Goal: Information Seeking & Learning: Learn about a topic

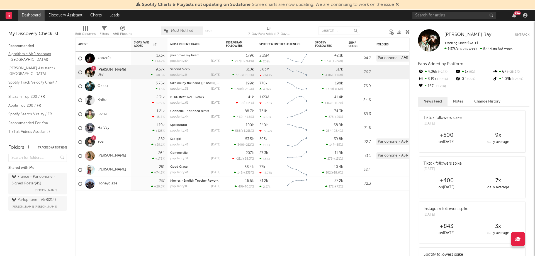
click at [33, 55] on link "Algorithmic A&R Assistant (France)" at bounding box center [34, 56] width 53 height 11
click at [22, 94] on link "Shazam Top 200 / FR" at bounding box center [34, 97] width 53 height 6
click at [33, 129] on link "TikTok Videos Assistant / France" at bounding box center [34, 134] width 53 height 11
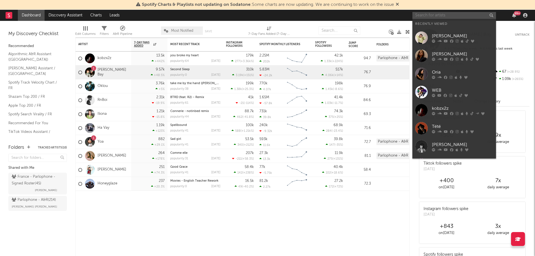
click at [427, 14] on input "text" at bounding box center [455, 15] width 84 height 7
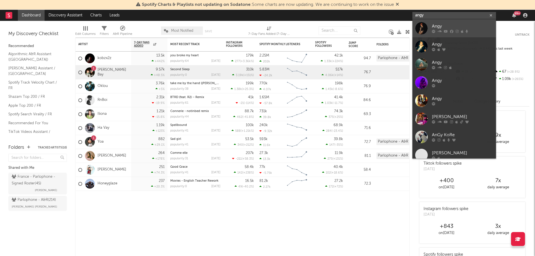
type input "angy"
click at [444, 22] on link "Angy" at bounding box center [455, 28] width 84 height 18
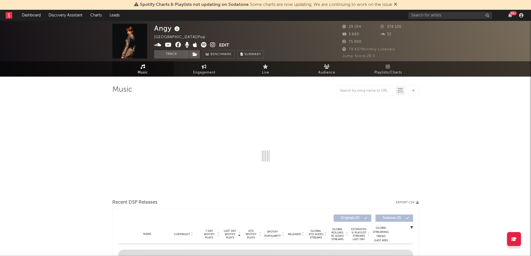
select select "1w"
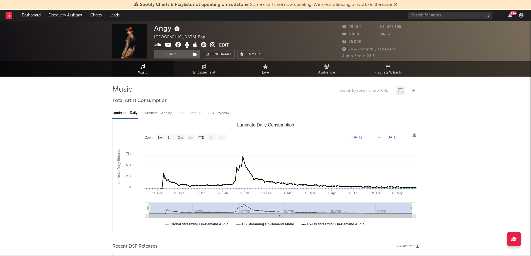
click at [134, 44] on img at bounding box center [129, 41] width 35 height 35
click at [438, 13] on input "text" at bounding box center [450, 15] width 84 height 7
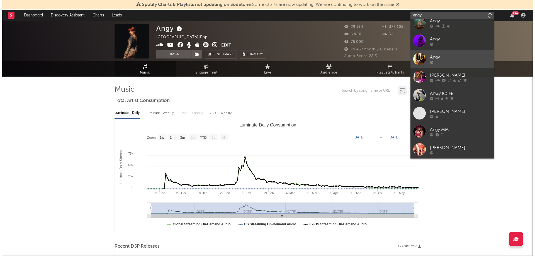
scroll to position [42, 0]
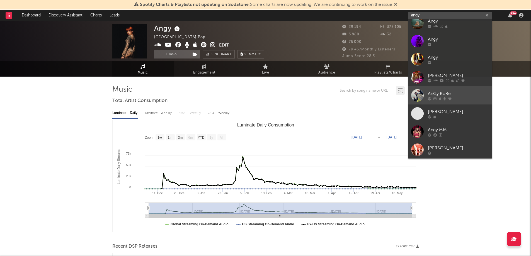
type input "angy"
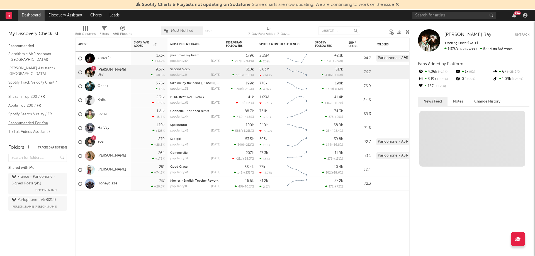
scroll to position [18, 0]
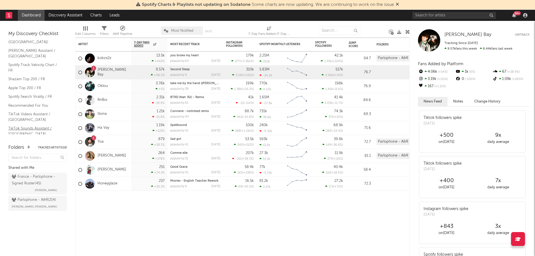
click at [25, 125] on link "TikTok Sounds Assistant / France" at bounding box center [34, 130] width 53 height 11
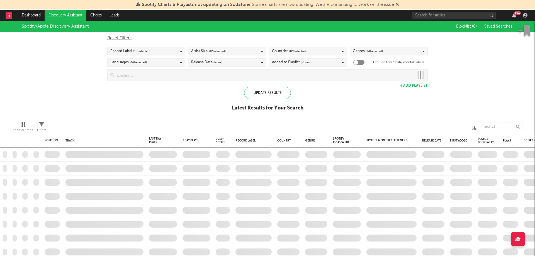
checkbox input "true"
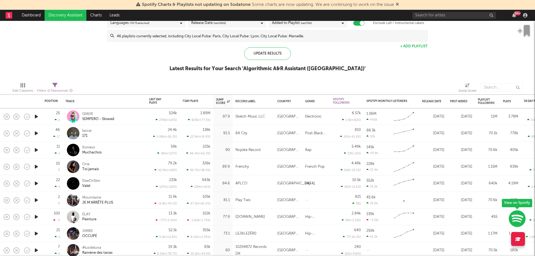
click at [37, 118] on icon "button" at bounding box center [36, 116] width 6 height 7
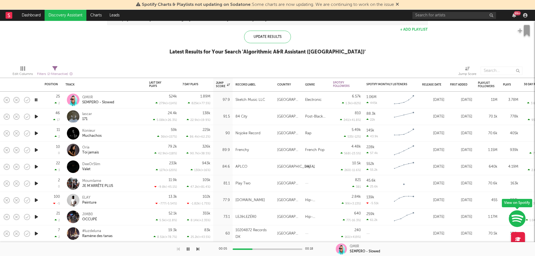
click at [34, 149] on icon "button" at bounding box center [36, 150] width 6 height 7
click at [35, 166] on icon "button" at bounding box center [36, 166] width 6 height 7
click at [37, 181] on icon "button" at bounding box center [36, 183] width 6 height 7
click at [37, 200] on icon "button" at bounding box center [36, 200] width 6 height 7
click at [35, 217] on icon "button" at bounding box center [36, 217] width 6 height 7
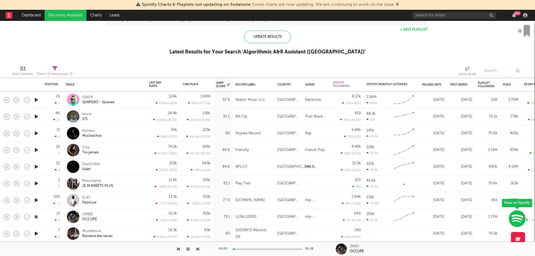
click at [35, 136] on icon "button" at bounding box center [36, 133] width 6 height 7
click at [37, 117] on icon "button" at bounding box center [36, 116] width 6 height 7
click at [35, 99] on icon "button" at bounding box center [36, 99] width 6 height 7
click at [35, 99] on icon "button" at bounding box center [35, 99] width 5 height 7
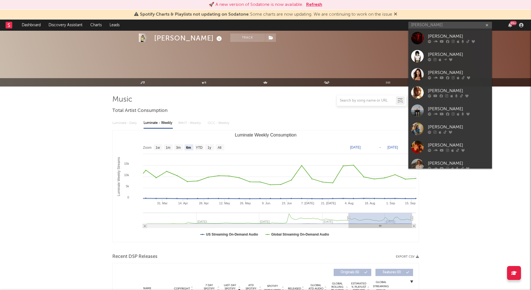
select select "6m"
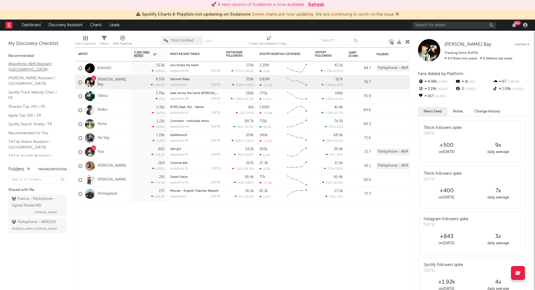
click at [21, 66] on link "Algorithmic A&R Assistant (France)" at bounding box center [34, 66] width 53 height 11
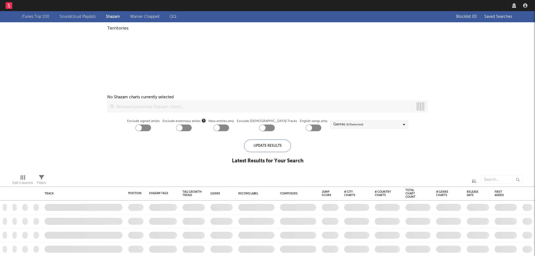
checkbox input "true"
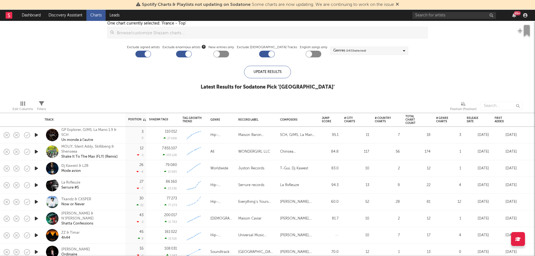
click at [150, 57] on div at bounding box center [144, 54] width 16 height 7
checkbox input "false"
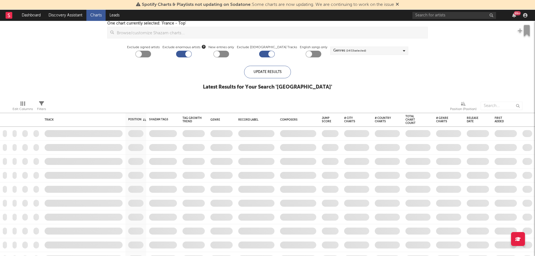
click at [192, 52] on div at bounding box center [184, 54] width 16 height 7
checkbox input "false"
click at [269, 53] on div at bounding box center [272, 54] width 6 height 6
checkbox input "false"
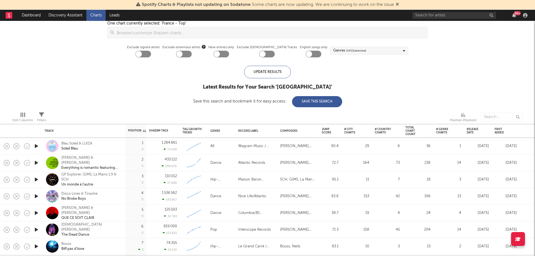
click at [229, 54] on div at bounding box center [222, 54] width 16 height 7
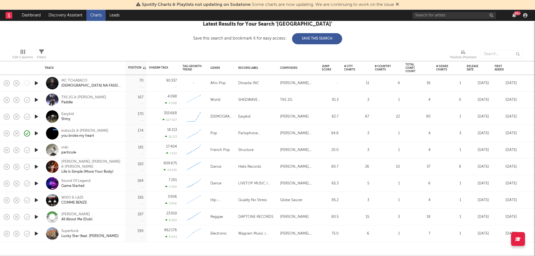
click at [36, 134] on icon "button" at bounding box center [36, 133] width 6 height 7
click at [35, 134] on icon "button" at bounding box center [35, 133] width 5 height 7
click at [37, 234] on button "button" at bounding box center [40, 234] width 9 height 8
click at [38, 233] on icon "button" at bounding box center [36, 233] width 6 height 7
click at [38, 233] on icon "button" at bounding box center [35, 233] width 5 height 7
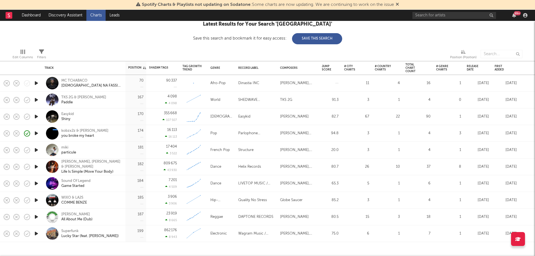
click at [36, 84] on icon "button" at bounding box center [36, 83] width 6 height 7
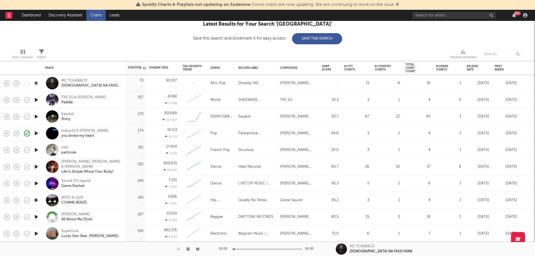
click at [35, 83] on icon "button" at bounding box center [35, 83] width 5 height 7
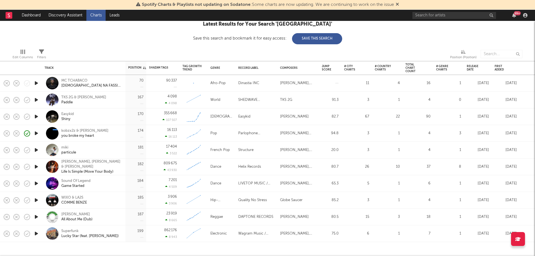
click at [37, 98] on icon "button" at bounding box center [36, 99] width 6 height 7
click at [36, 98] on icon "button" at bounding box center [35, 99] width 5 height 7
click at [38, 165] on icon "button" at bounding box center [36, 166] width 6 height 7
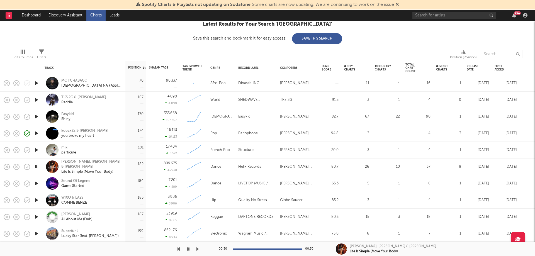
click at [36, 99] on icon "button" at bounding box center [36, 99] width 6 height 7
click at [37, 169] on icon "button" at bounding box center [36, 166] width 6 height 7
click at [35, 182] on icon "button" at bounding box center [36, 183] width 6 height 7
click at [35, 199] on icon "button" at bounding box center [36, 200] width 6 height 7
click at [36, 234] on icon "button" at bounding box center [36, 233] width 6 height 7
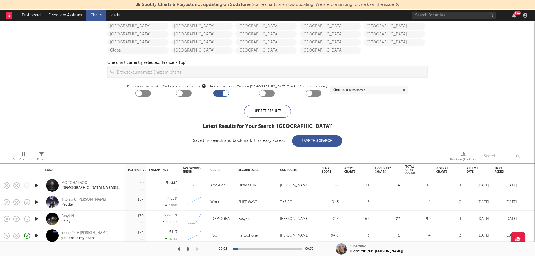
click at [228, 96] on div at bounding box center [222, 93] width 16 height 7
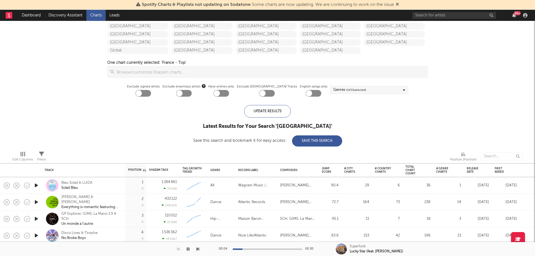
click at [213, 96] on input "checkbox" at bounding box center [213, 96] width 0 height 0
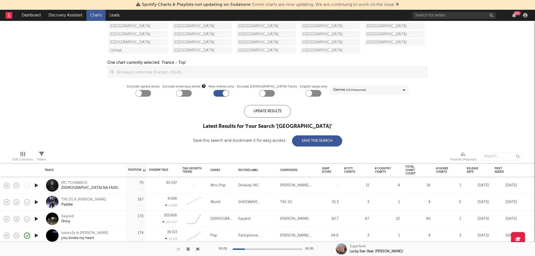
click at [213, 96] on input "checkbox" at bounding box center [213, 96] width 0 height 0
checkbox input "false"
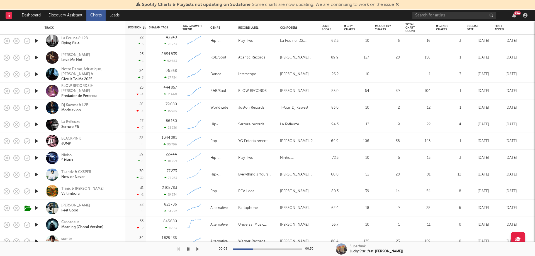
click at [189, 250] on icon "button" at bounding box center [188, 249] width 3 height 4
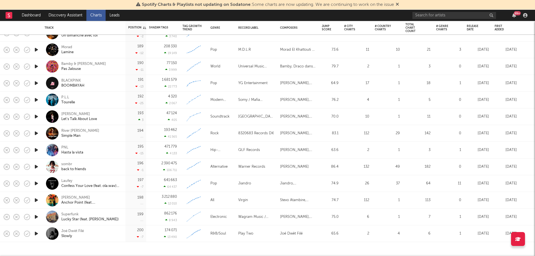
click at [310, 178] on div "Jiandro, Jiandro jiandro, Laufey Laufey, olawav olawav, Spencer Stewart" at bounding box center [298, 183] width 42 height 17
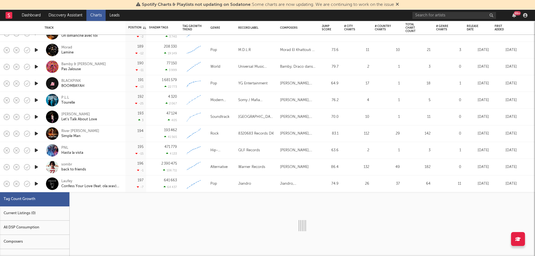
select select "1w"
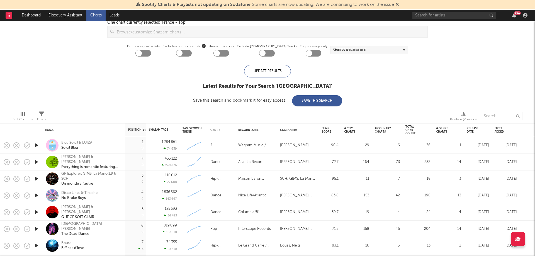
scroll to position [110, 0]
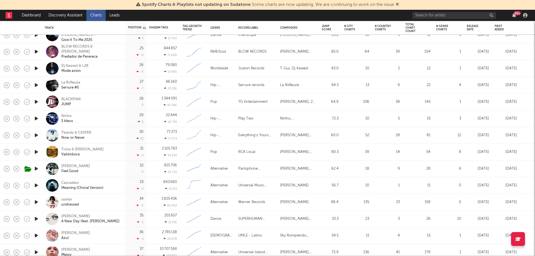
click at [35, 132] on icon "button" at bounding box center [36, 135] width 6 height 7
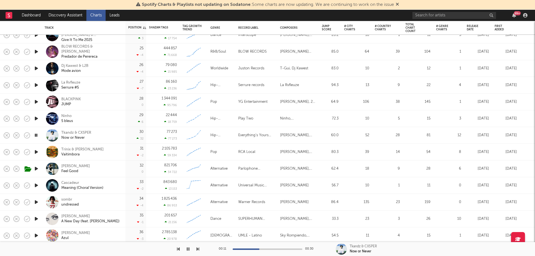
click at [36, 135] on icon "button" at bounding box center [35, 135] width 5 height 7
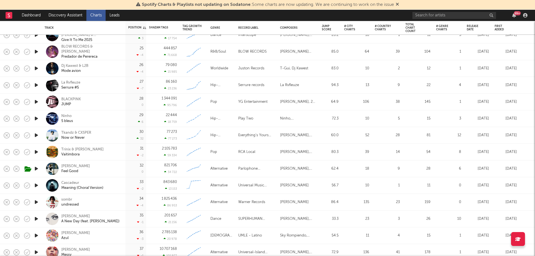
click at [36, 135] on icon "button" at bounding box center [36, 135] width 6 height 7
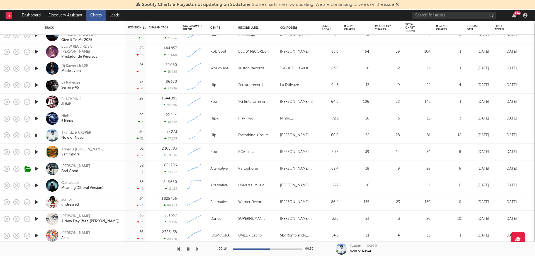
click at [35, 135] on icon "button" at bounding box center [35, 135] width 5 height 7
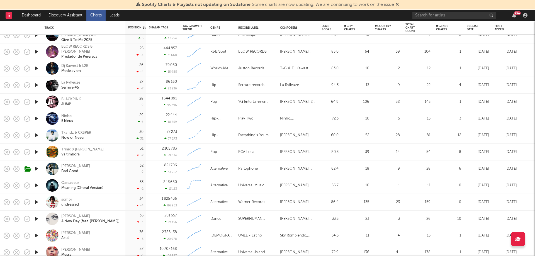
click at [35, 133] on icon "button" at bounding box center [36, 135] width 6 height 7
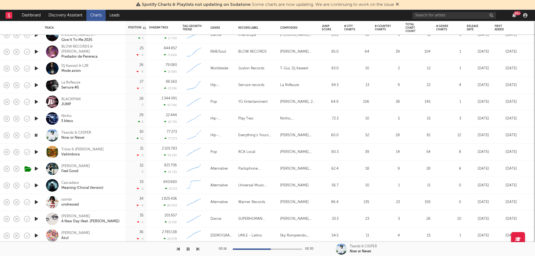
click at [35, 133] on icon "button" at bounding box center [35, 135] width 5 height 7
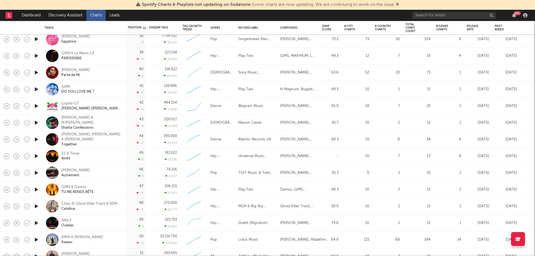
click at [37, 72] on icon "button" at bounding box center [36, 72] width 6 height 7
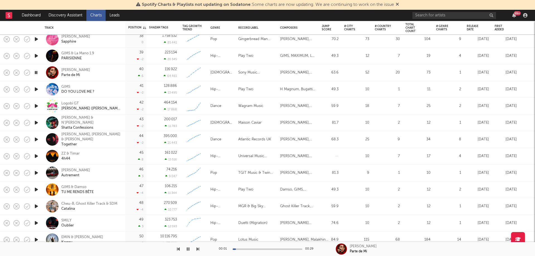
click at [37, 72] on icon "button" at bounding box center [35, 72] width 5 height 7
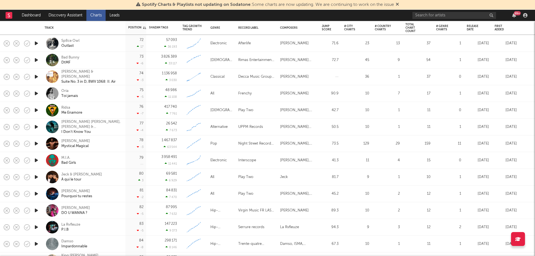
click at [40, 128] on div at bounding box center [36, 127] width 11 height 17
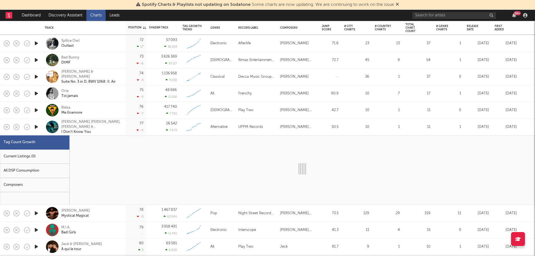
click at [36, 127] on icon "button" at bounding box center [36, 127] width 6 height 7
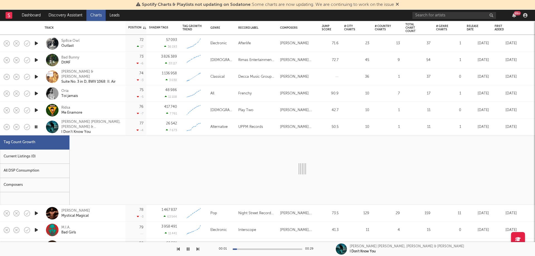
select select "3m"
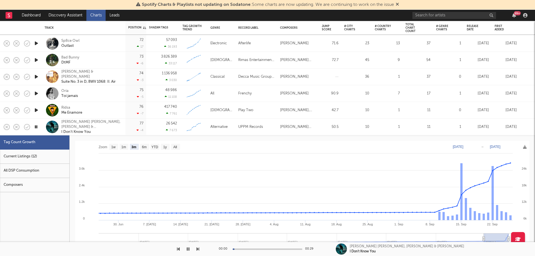
click at [36, 127] on icon "button" at bounding box center [35, 127] width 5 height 7
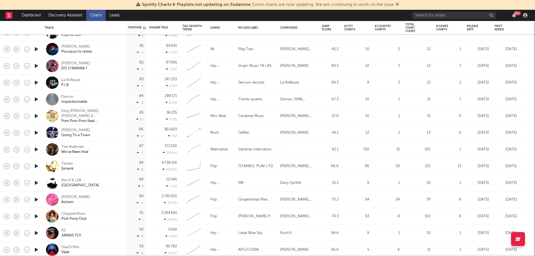
click at [35, 149] on icon "button" at bounding box center [36, 149] width 6 height 7
click at [35, 149] on icon "button" at bounding box center [35, 149] width 5 height 7
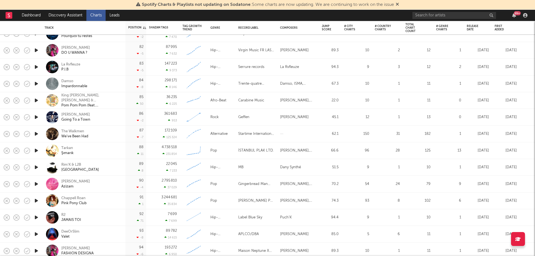
click at [37, 149] on icon "button" at bounding box center [36, 150] width 6 height 7
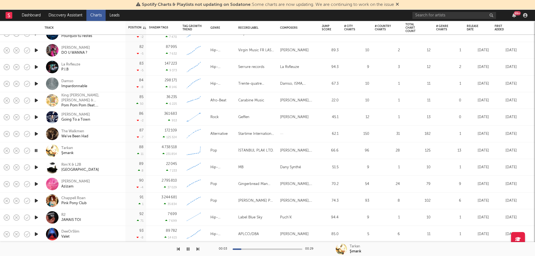
click at [37, 149] on icon "button" at bounding box center [35, 150] width 5 height 7
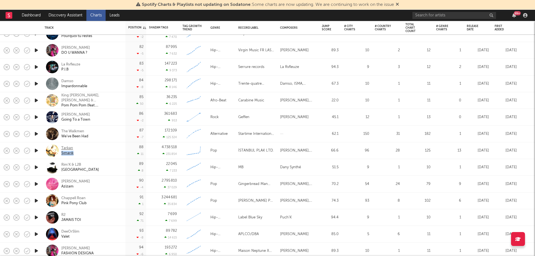
copy div "Şımarık"
drag, startPoint x: 76, startPoint y: 154, endPoint x: 61, endPoint y: 155, distance: 14.2
click at [61, 155] on div "Tarkan Şımarık" at bounding box center [91, 151] width 60 height 10
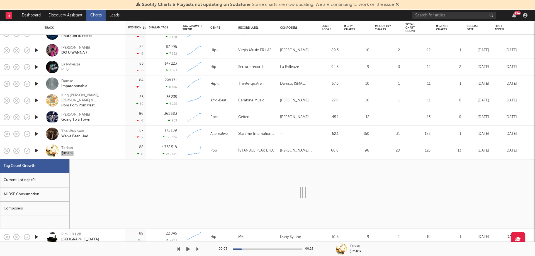
select select "3m"
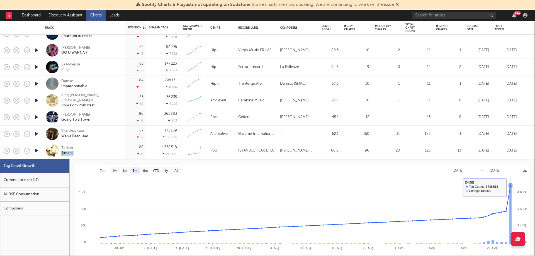
click at [510, 186] on rect at bounding box center [511, 213] width 2 height 61
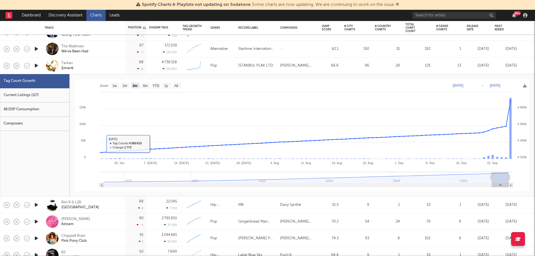
click at [31, 97] on div "Current Listings (117)" at bounding box center [34, 95] width 69 height 14
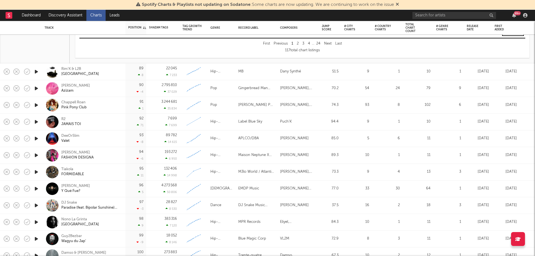
click at [38, 120] on icon "button" at bounding box center [36, 121] width 6 height 7
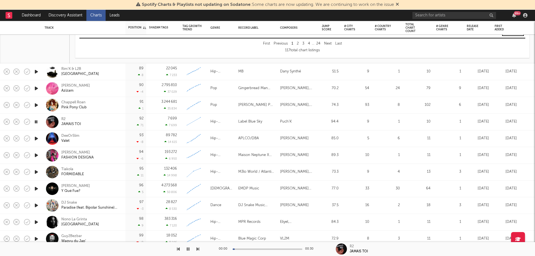
click at [37, 122] on icon "button" at bounding box center [35, 121] width 5 height 7
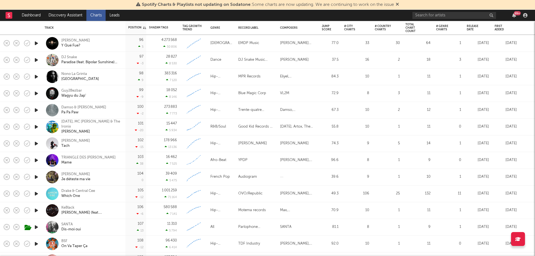
click at [36, 161] on icon "button" at bounding box center [36, 160] width 6 height 7
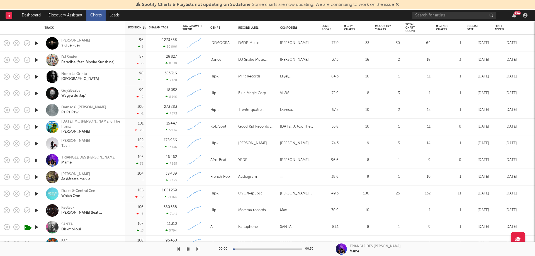
click at [36, 161] on icon "button" at bounding box center [35, 160] width 5 height 7
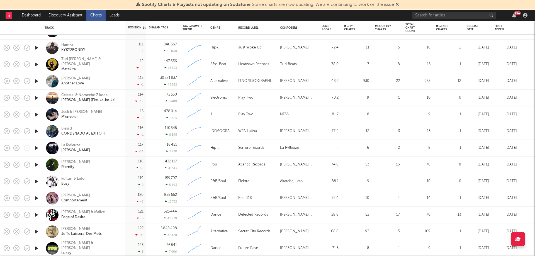
click at [37, 132] on icon "button" at bounding box center [36, 131] width 6 height 7
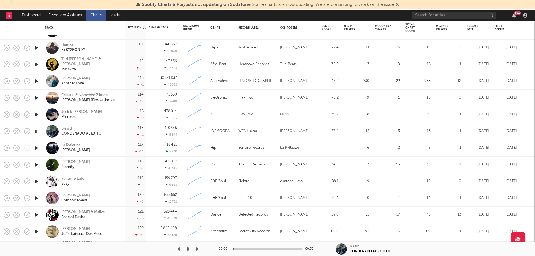
click at [37, 132] on icon "button" at bounding box center [35, 131] width 5 height 7
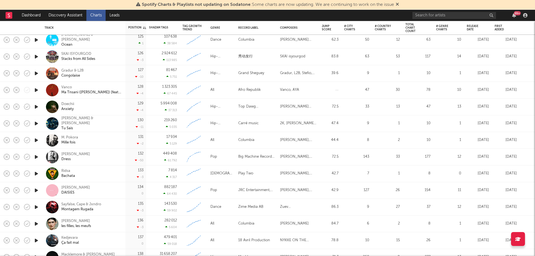
click at [37, 140] on icon "button" at bounding box center [36, 140] width 6 height 7
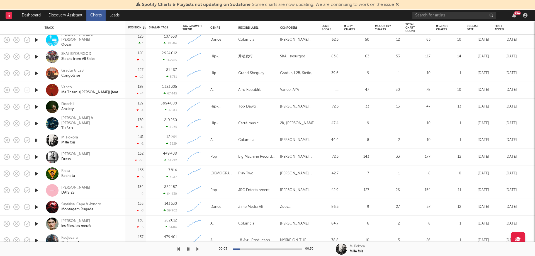
click at [37, 140] on icon "button" at bounding box center [35, 140] width 5 height 7
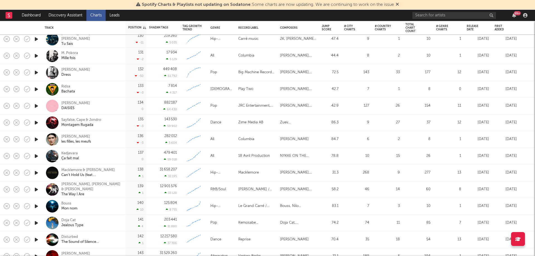
click at [35, 88] on icon "button" at bounding box center [36, 89] width 6 height 7
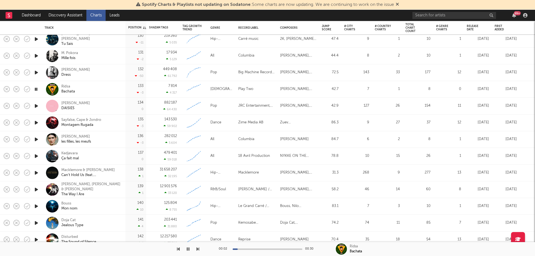
click at [35, 88] on icon "button" at bounding box center [35, 89] width 5 height 7
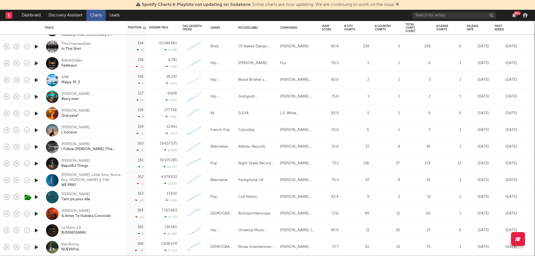
click at [37, 130] on icon "button" at bounding box center [36, 130] width 6 height 7
click at [37, 130] on icon "button" at bounding box center [35, 130] width 5 height 7
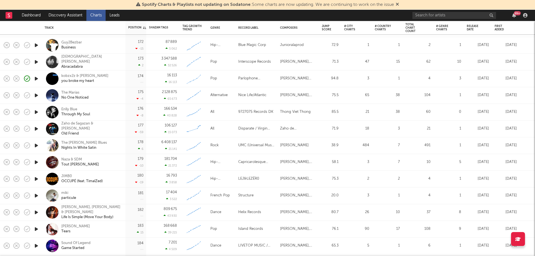
click at [37, 112] on icon "button" at bounding box center [36, 112] width 6 height 7
click at [37, 112] on icon "button" at bounding box center [35, 112] width 5 height 7
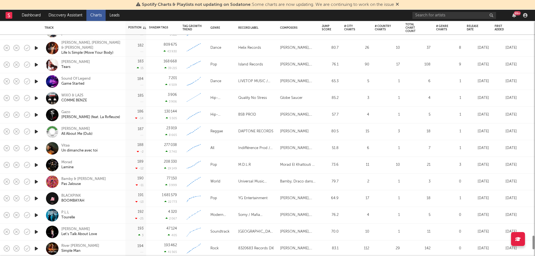
select select "1w"
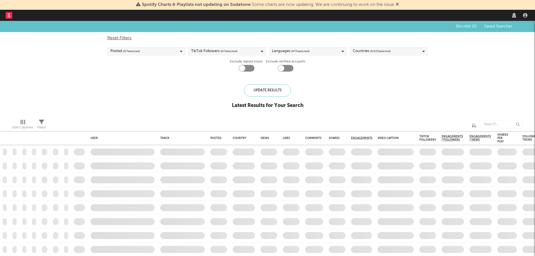
checkbox input "true"
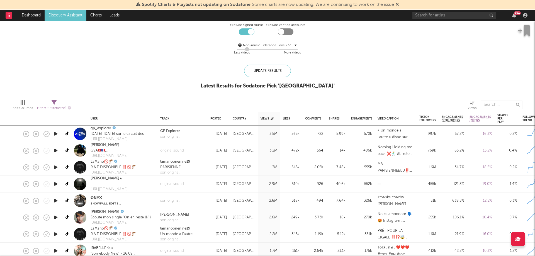
click at [54, 133] on icon "button" at bounding box center [56, 133] width 6 height 7
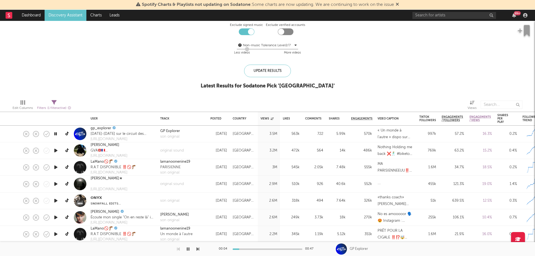
click at [53, 133] on icon "button" at bounding box center [55, 133] width 5 height 7
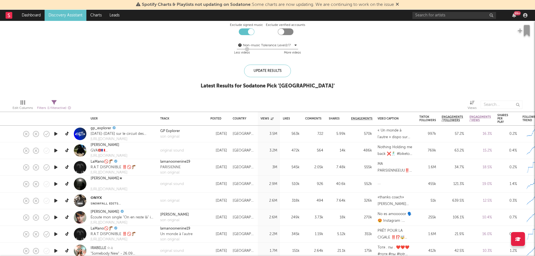
click at [56, 151] on icon "button" at bounding box center [56, 150] width 6 height 7
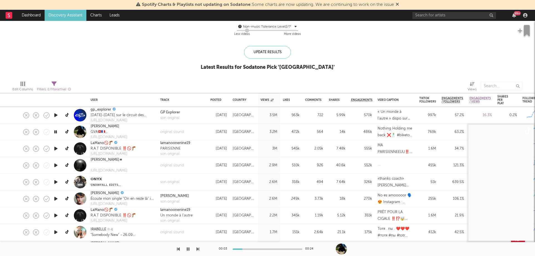
click at [54, 149] on icon "button" at bounding box center [56, 148] width 6 height 7
click at [55, 165] on icon "button" at bounding box center [56, 165] width 6 height 7
click at [55, 165] on icon "button" at bounding box center [55, 165] width 5 height 7
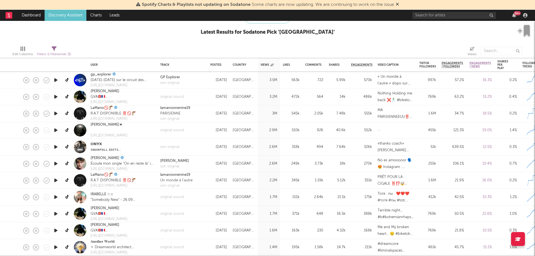
click at [55, 130] on icon "button" at bounding box center [56, 130] width 6 height 7
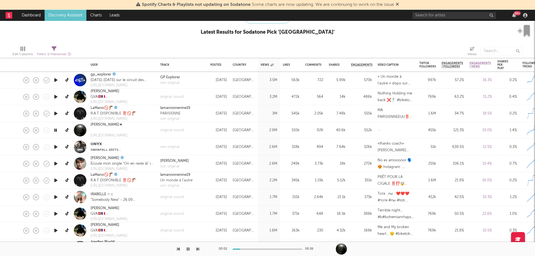
click at [55, 146] on icon "button" at bounding box center [56, 147] width 6 height 7
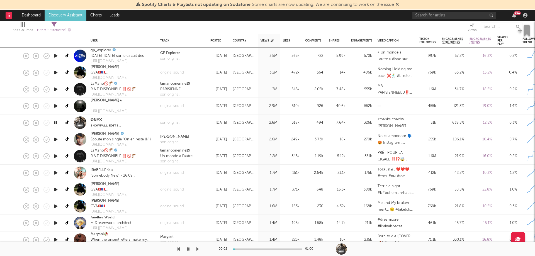
click at [55, 139] on icon "button" at bounding box center [56, 139] width 6 height 7
click at [55, 138] on icon "button" at bounding box center [55, 139] width 5 height 7
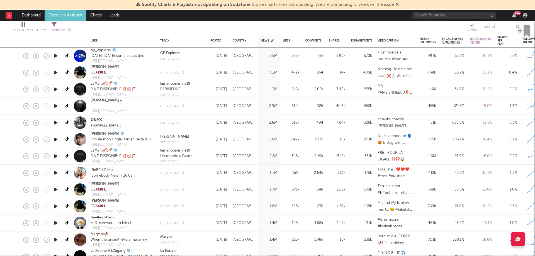
click at [56, 140] on icon "button" at bounding box center [56, 139] width 6 height 7
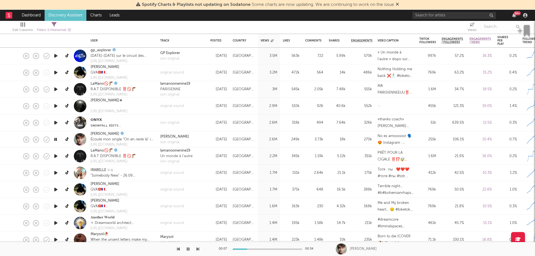
click at [56, 140] on icon "button" at bounding box center [55, 139] width 5 height 7
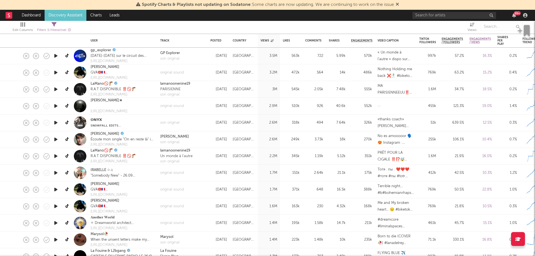
click at [56, 157] on icon "button" at bounding box center [56, 156] width 6 height 7
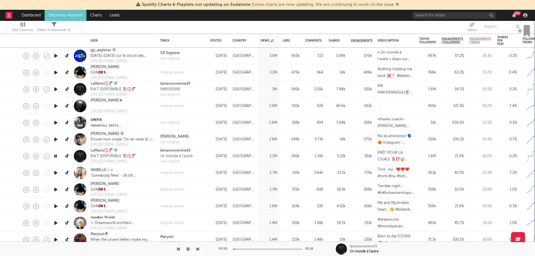
click at [56, 171] on icon "button" at bounding box center [56, 173] width 6 height 7
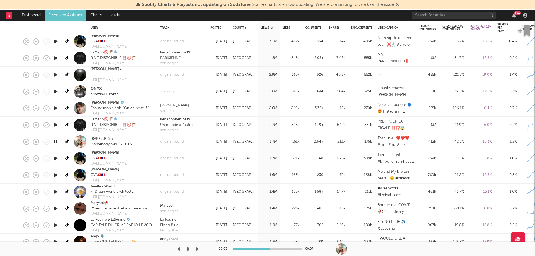
click at [100, 139] on link "IRABELLE ☆♫" at bounding box center [102, 139] width 23 height 6
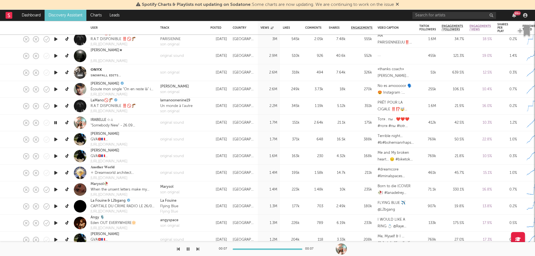
click at [55, 188] on icon "button" at bounding box center [56, 189] width 6 height 7
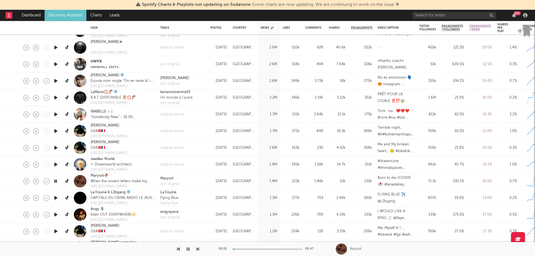
click at [57, 214] on icon "button" at bounding box center [56, 214] width 6 height 7
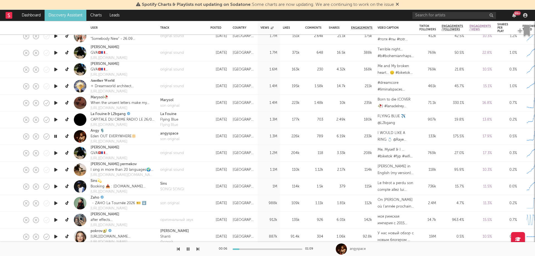
click at [57, 103] on icon "button" at bounding box center [56, 103] width 6 height 7
click at [57, 103] on icon "button" at bounding box center [55, 103] width 5 height 7
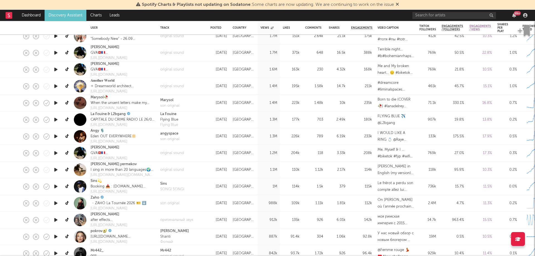
click at [55, 137] on icon "button" at bounding box center [56, 136] width 6 height 7
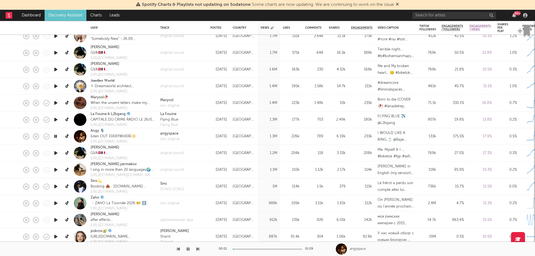
click at [55, 136] on icon "button" at bounding box center [55, 136] width 5 height 7
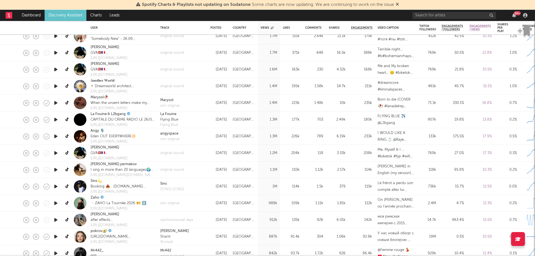
click at [79, 139] on div at bounding box center [80, 136] width 13 height 13
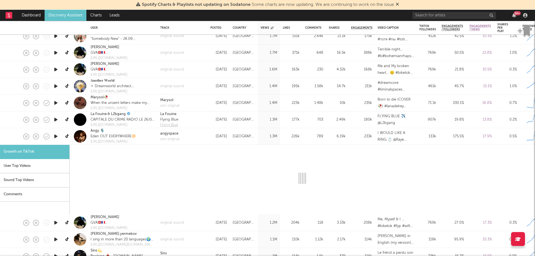
select select "1m"
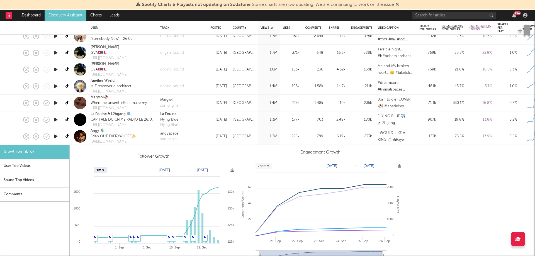
click at [170, 134] on div "angyspace" at bounding box center [169, 134] width 19 height 6
click at [105, 135] on div "Eden OUT EVERYWHERE🔆" at bounding box center [113, 137] width 45 height 6
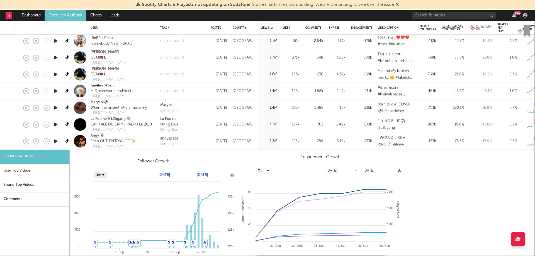
click at [175, 137] on div "angyspace" at bounding box center [169, 139] width 19 height 6
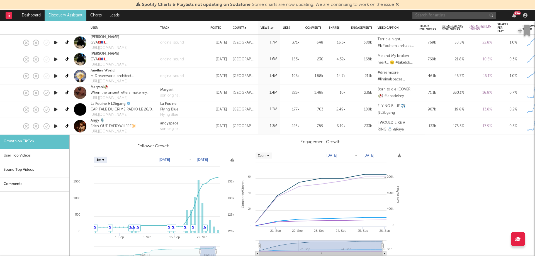
click at [446, 13] on input "text" at bounding box center [455, 15] width 84 height 7
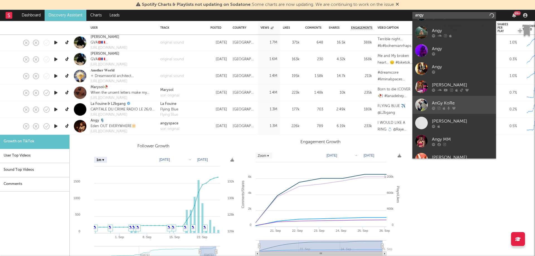
scroll to position [42, 0]
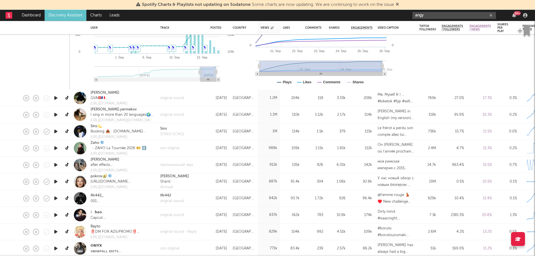
click at [56, 147] on icon "button" at bounding box center [56, 148] width 6 height 7
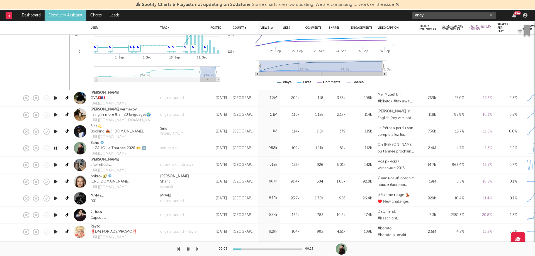
click at [56, 147] on icon "button" at bounding box center [55, 148] width 5 height 7
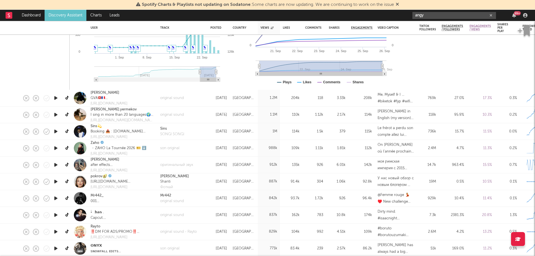
type input "angy"
click at [56, 132] on icon "button" at bounding box center [56, 131] width 6 height 7
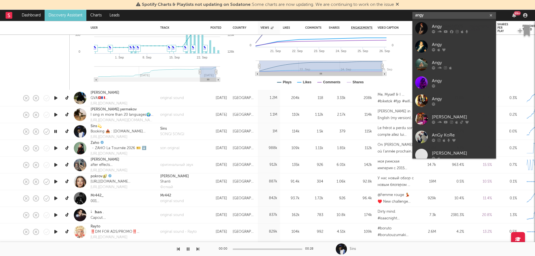
click at [56, 132] on icon "button" at bounding box center [55, 131] width 5 height 7
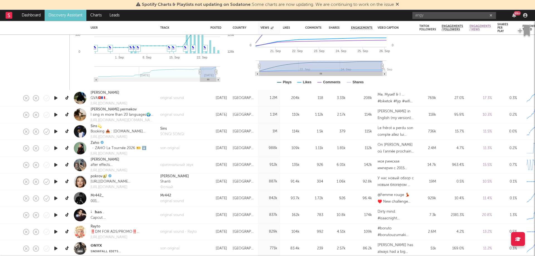
click at [41, 50] on div "Growth on TikTok User Top Videos Sound Top Videos Comments" at bounding box center [35, 22] width 70 height 135
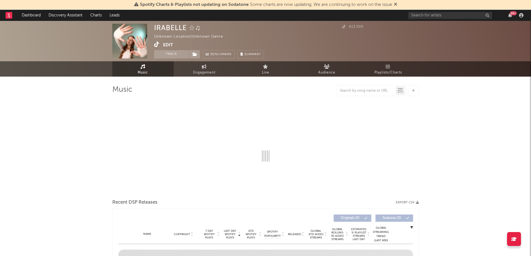
select select "1w"
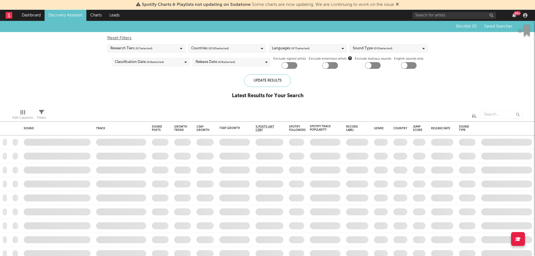
checkbox input "true"
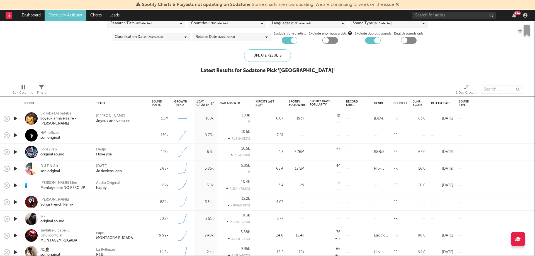
click at [17, 120] on icon "button" at bounding box center [16, 118] width 6 height 7
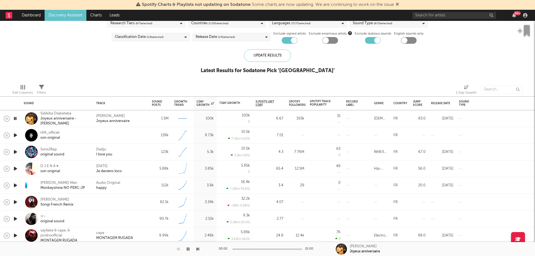
click at [16, 137] on icon "button" at bounding box center [16, 135] width 6 height 7
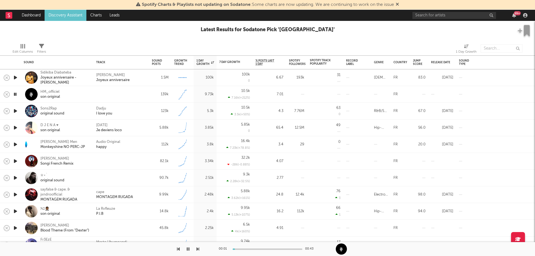
click at [15, 108] on icon "button" at bounding box center [16, 111] width 6 height 7
click at [15, 128] on icon "button" at bounding box center [16, 127] width 6 height 7
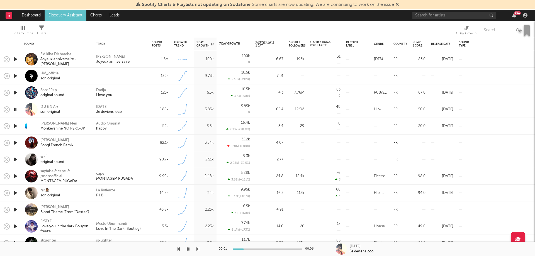
click at [15, 145] on icon "button" at bounding box center [16, 142] width 6 height 7
click at [17, 158] on icon "button" at bounding box center [16, 159] width 6 height 7
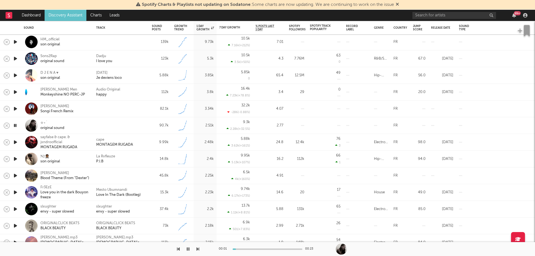
click at [16, 144] on icon "button" at bounding box center [16, 142] width 6 height 7
click at [16, 160] on icon "button" at bounding box center [16, 159] width 6 height 7
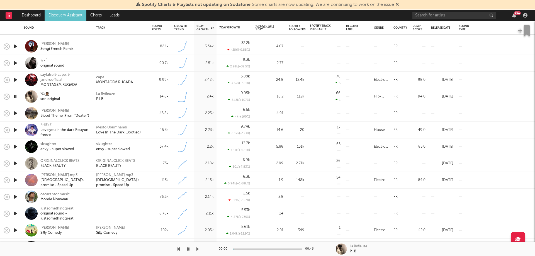
click at [17, 179] on icon "button" at bounding box center [16, 180] width 6 height 7
click at [16, 198] on icon "button" at bounding box center [16, 197] width 6 height 7
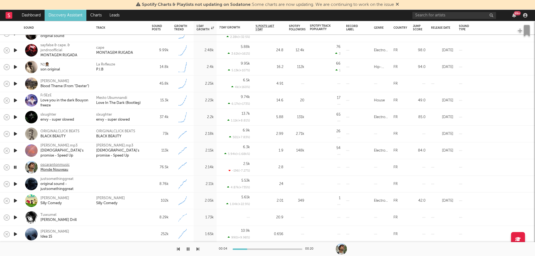
click at [54, 165] on div "oscarantonmusic" at bounding box center [54, 165] width 29 height 5
click at [15, 166] on icon "button" at bounding box center [15, 167] width 5 height 7
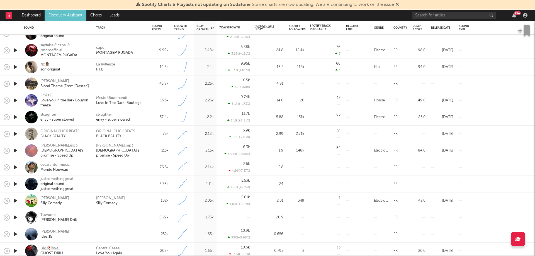
click at [15, 166] on icon "button" at bounding box center [16, 167] width 6 height 7
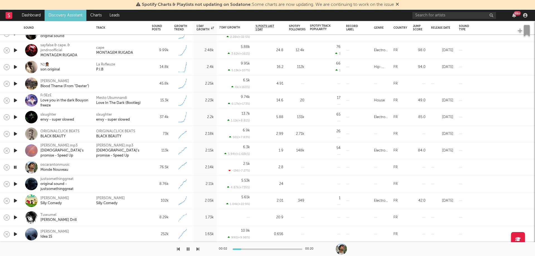
click at [15, 166] on icon "button" at bounding box center [15, 167] width 5 height 7
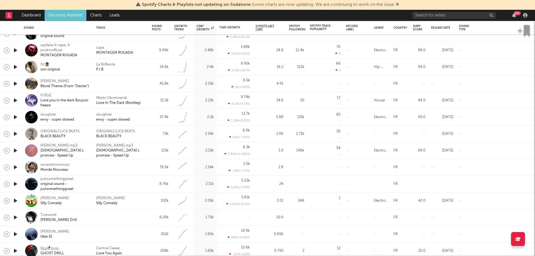
click at [13, 182] on icon "button" at bounding box center [16, 184] width 6 height 7
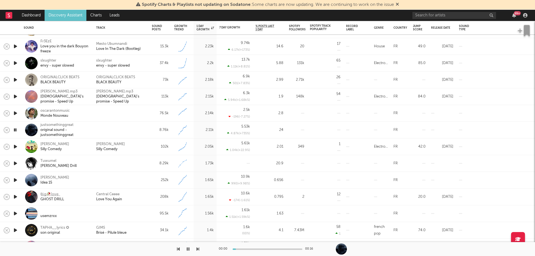
click at [15, 129] on icon "button" at bounding box center [15, 130] width 5 height 7
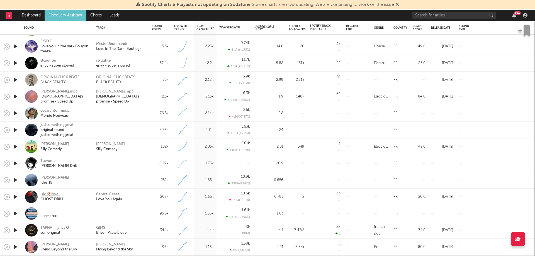
click at [16, 147] on icon "button" at bounding box center [16, 146] width 6 height 7
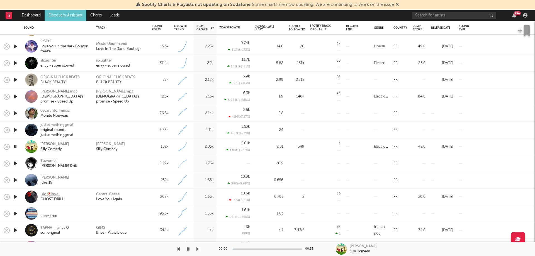
click at [16, 164] on icon "button" at bounding box center [16, 163] width 6 height 7
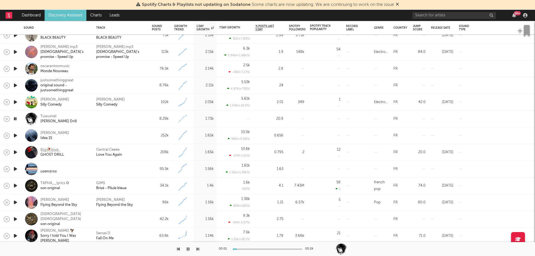
click at [18, 201] on icon "button" at bounding box center [16, 202] width 6 height 7
click at [18, 201] on div at bounding box center [15, 202] width 11 height 17
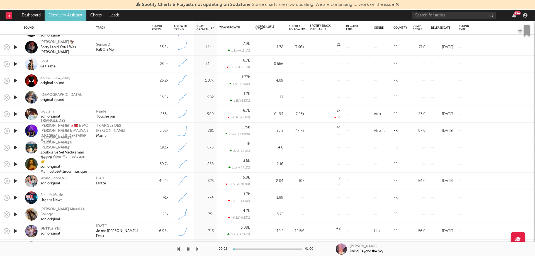
click at [16, 62] on icon "button" at bounding box center [16, 64] width 6 height 7
click at [16, 62] on icon "button" at bounding box center [15, 64] width 5 height 7
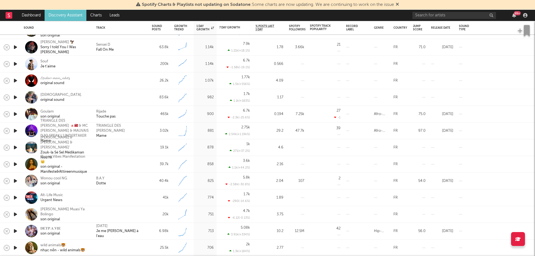
select select "6m"
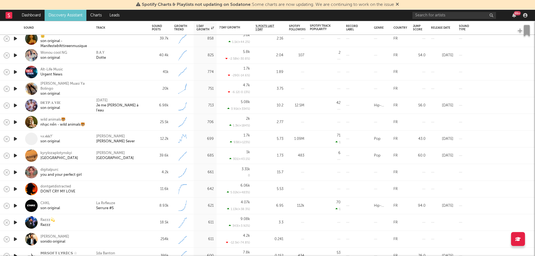
select select "6m"
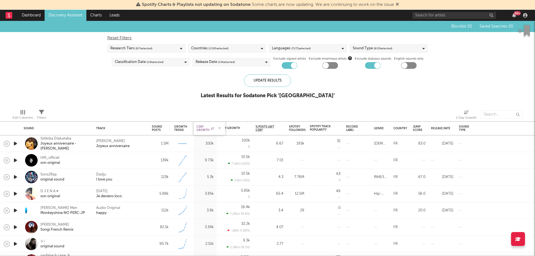
click at [205, 129] on div "1 Day Growth" at bounding box center [206, 128] width 18 height 7
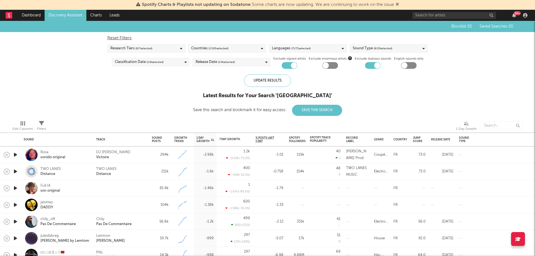
click at [17, 155] on icon "button" at bounding box center [16, 154] width 6 height 7
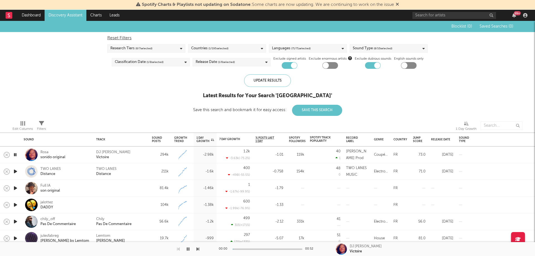
click at [17, 155] on icon "button" at bounding box center [15, 154] width 5 height 7
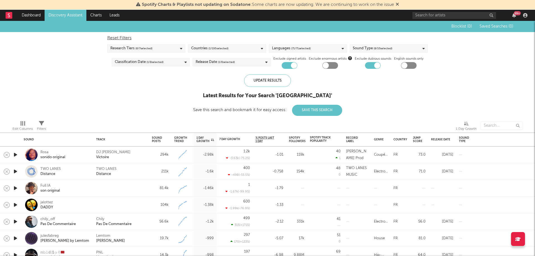
click at [16, 175] on icon "button" at bounding box center [16, 171] width 6 height 7
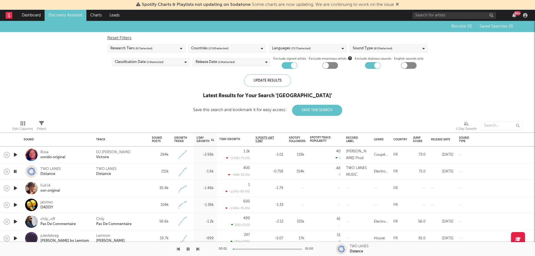
click at [15, 172] on icon "button" at bounding box center [15, 171] width 5 height 7
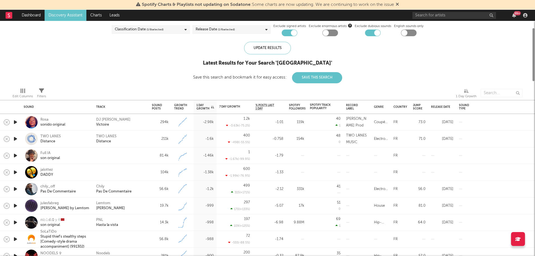
click at [17, 188] on icon "button" at bounding box center [16, 189] width 6 height 7
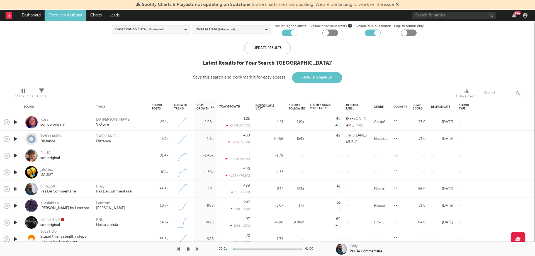
click at [17, 187] on icon "button" at bounding box center [15, 189] width 5 height 7
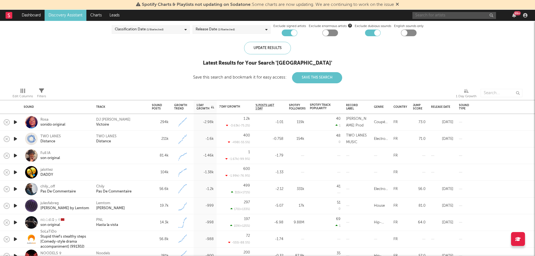
click at [430, 15] on input "text" at bounding box center [455, 15] width 84 height 7
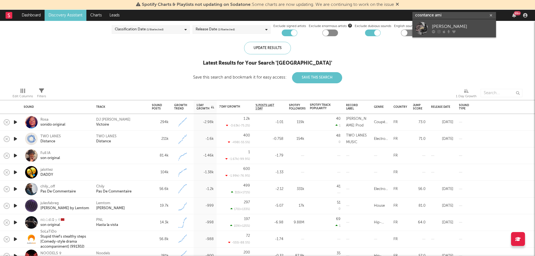
type input "cosntance ami"
click at [449, 23] on link "[PERSON_NAME]" at bounding box center [455, 28] width 84 height 18
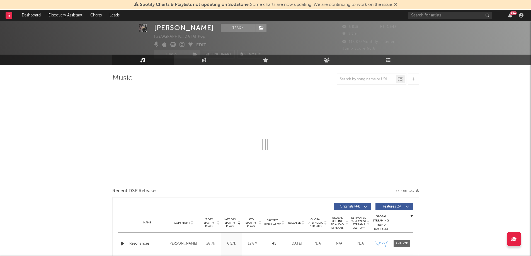
scroll to position [12, 0]
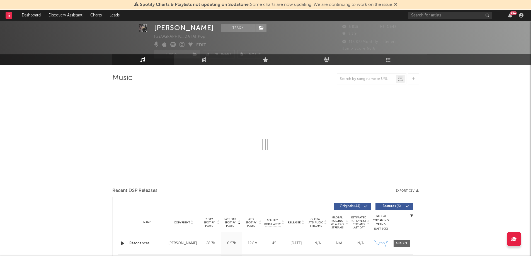
select select "6m"
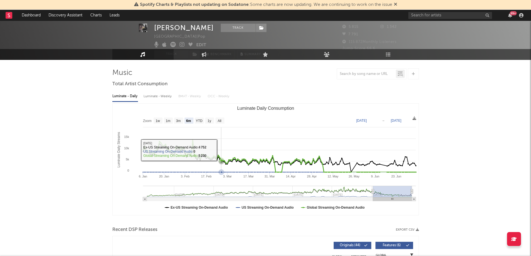
scroll to position [16, 0]
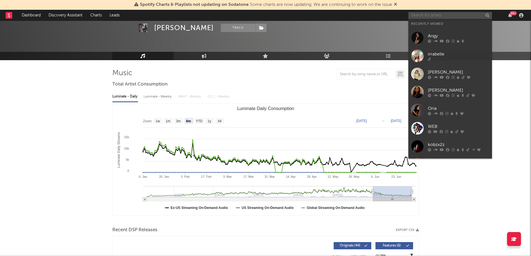
click at [434, 13] on input "text" at bounding box center [450, 15] width 84 height 7
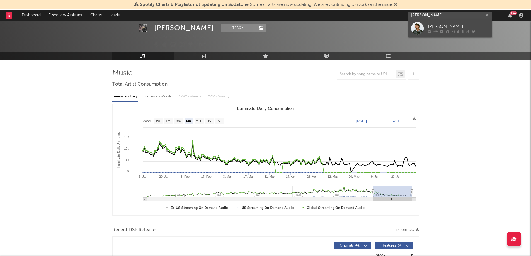
type input "[PERSON_NAME]"
click at [415, 26] on div at bounding box center [417, 28] width 13 height 13
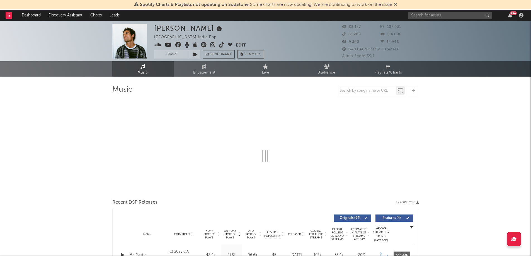
select select "6m"
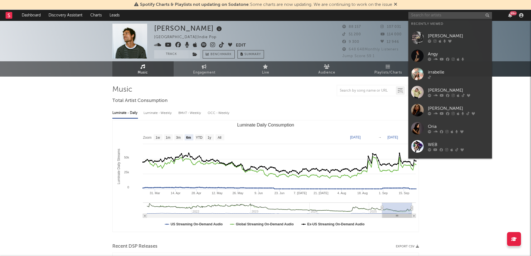
click at [432, 13] on input "text" at bounding box center [450, 15] width 84 height 7
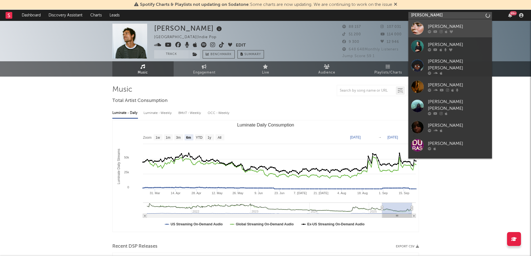
type input "[PERSON_NAME]"
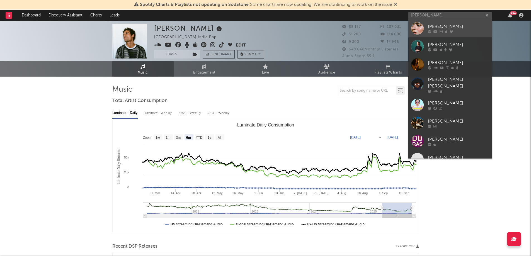
click at [414, 30] on div at bounding box center [417, 28] width 13 height 13
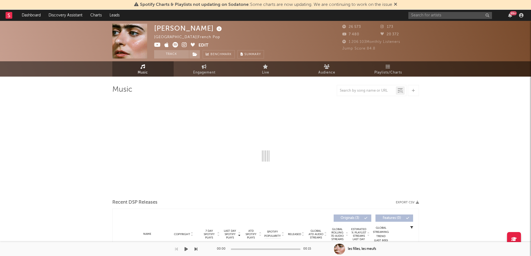
select select "1w"
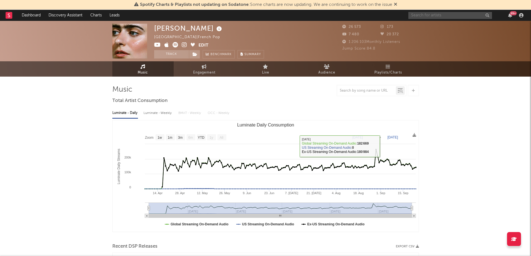
click at [437, 17] on input "text" at bounding box center [450, 15] width 84 height 7
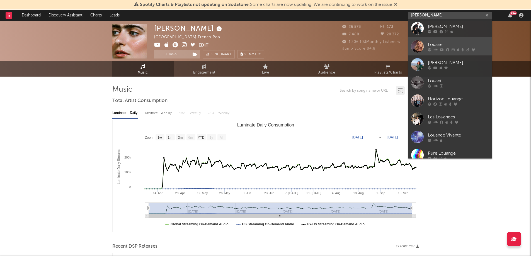
type input "[PERSON_NAME]"
click at [428, 40] on link "Louane" at bounding box center [450, 46] width 84 height 18
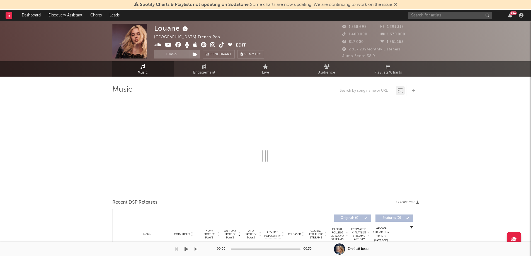
select select "6m"
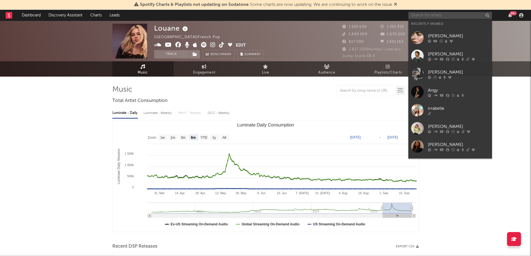
click at [426, 16] on input "text" at bounding box center [450, 15] width 84 height 7
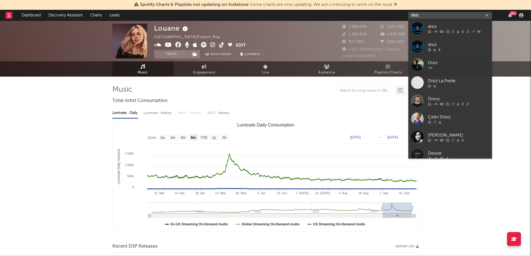
type input "disiz"
click at [420, 24] on div at bounding box center [417, 28] width 13 height 13
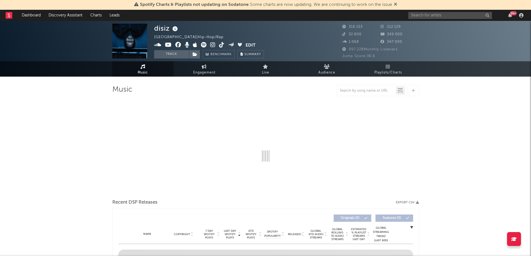
select select "6m"
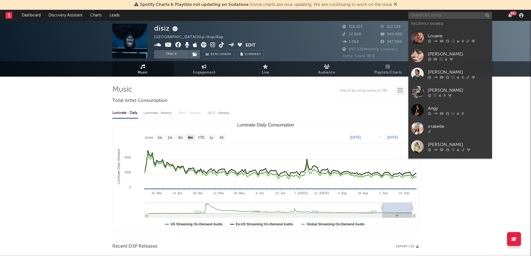
click at [423, 16] on input "text" at bounding box center [450, 15] width 84 height 7
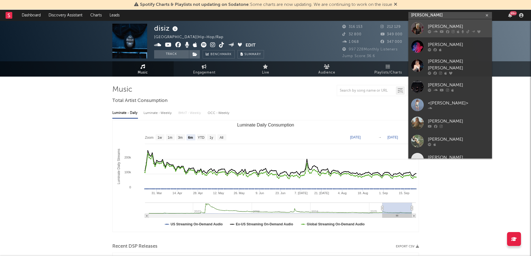
type input "[PERSON_NAME]"
click at [437, 23] on link "[PERSON_NAME]" at bounding box center [450, 28] width 84 height 18
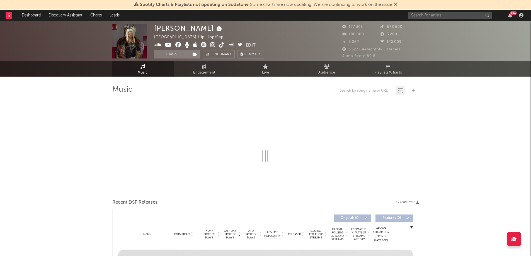
select select "6m"
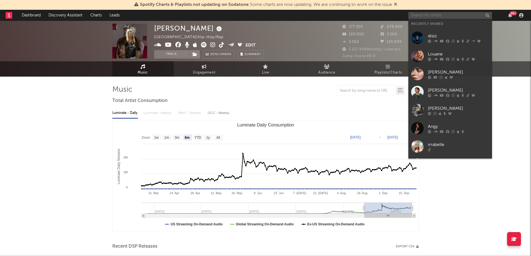
click at [434, 13] on input "text" at bounding box center [450, 15] width 84 height 7
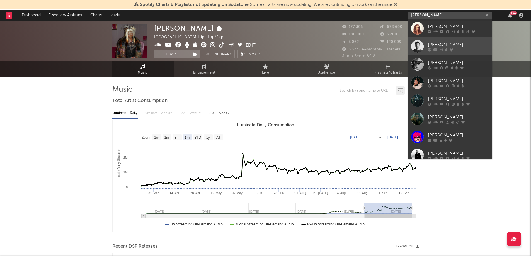
type input "[PERSON_NAME]"
click at [420, 42] on div at bounding box center [417, 46] width 13 height 13
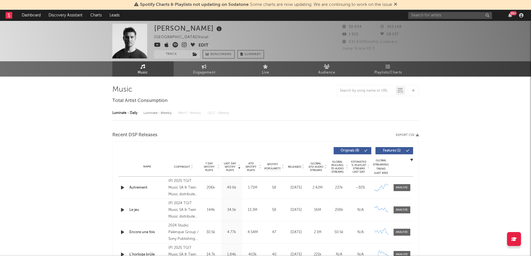
select select "6m"
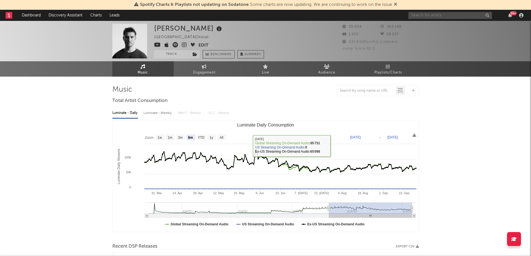
click at [447, 14] on input "text" at bounding box center [450, 15] width 84 height 7
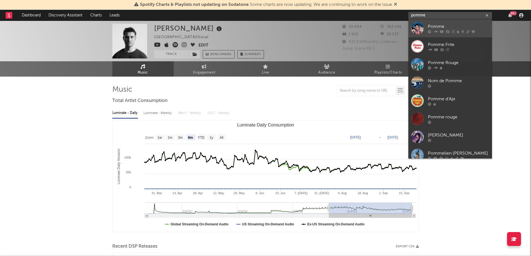
type input "pomme"
click at [442, 23] on div "Pomme" at bounding box center [458, 26] width 61 height 7
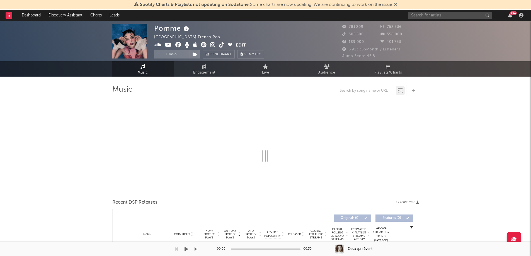
select select "6m"
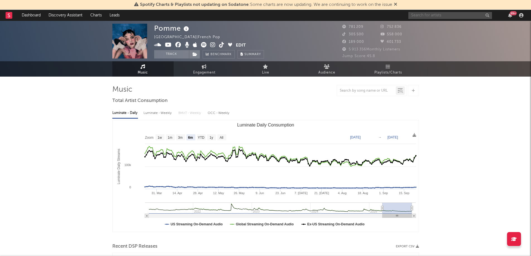
click at [414, 14] on input "text" at bounding box center [450, 15] width 84 height 7
type input "[PERSON_NAME]"
click at [424, 25] on link "[PERSON_NAME]" at bounding box center [450, 28] width 84 height 18
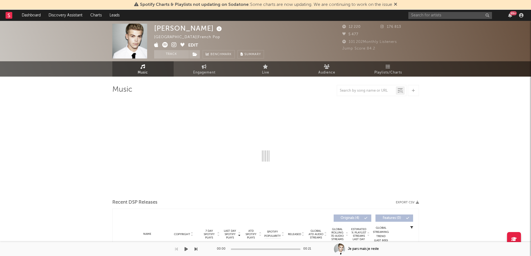
select select "1w"
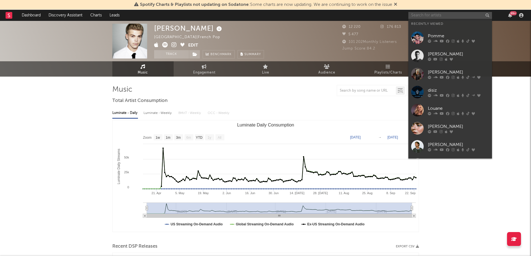
click at [433, 13] on input "text" at bounding box center [450, 15] width 84 height 7
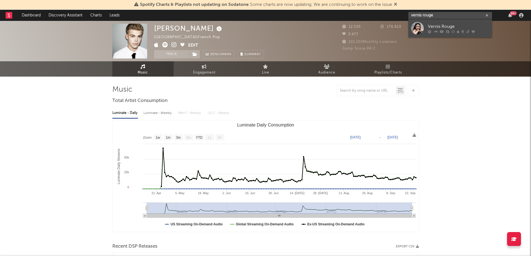
type input "vernis rouge"
click at [419, 23] on div at bounding box center [417, 28] width 13 height 13
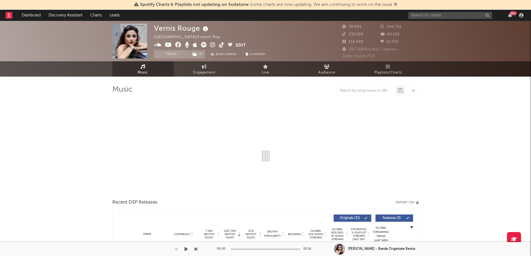
select select "6m"
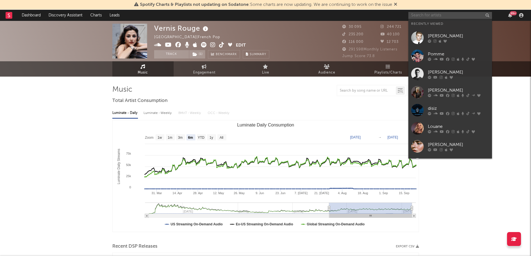
click at [443, 16] on input "text" at bounding box center [450, 15] width 84 height 7
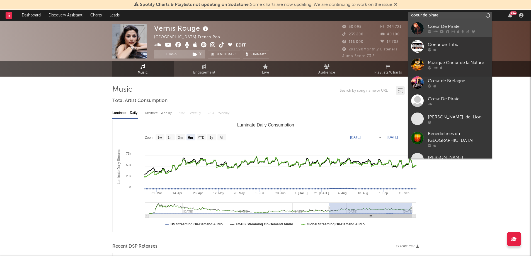
type input "coeur de pirate"
click at [432, 25] on div "Cœur De Pirate" at bounding box center [458, 26] width 61 height 7
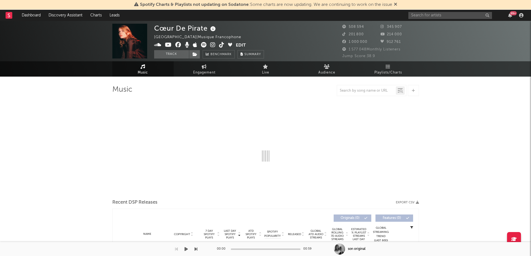
select select "6m"
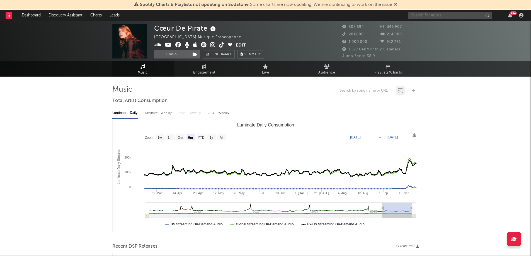
click at [430, 18] on input "text" at bounding box center [450, 15] width 84 height 7
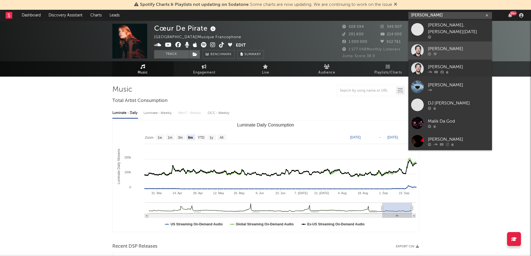
type input "[PERSON_NAME]"
click at [419, 44] on div at bounding box center [417, 50] width 13 height 13
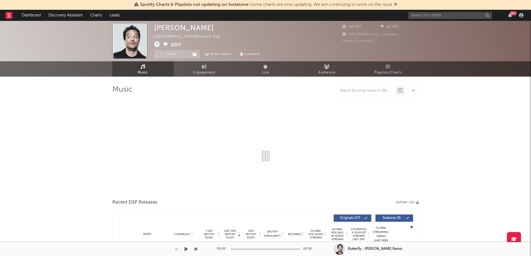
select select "6m"
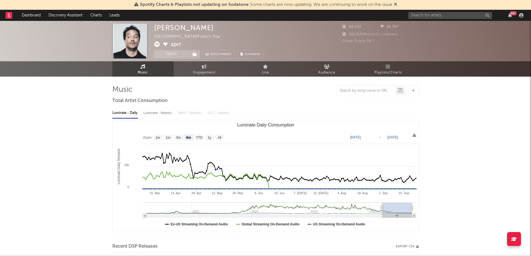
click at [415, 19] on div "99 +" at bounding box center [466, 15] width 117 height 11
click at [422, 18] on input "text" at bounding box center [450, 15] width 84 height 7
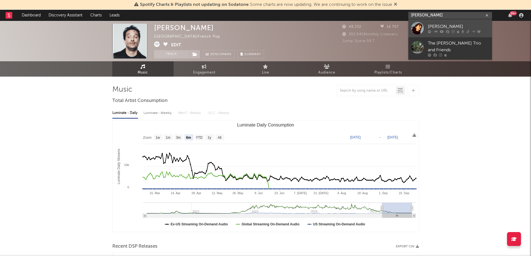
type input "[PERSON_NAME]"
click at [416, 26] on div at bounding box center [417, 28] width 13 height 13
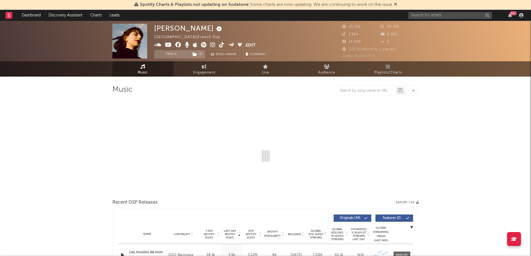
select select "6m"
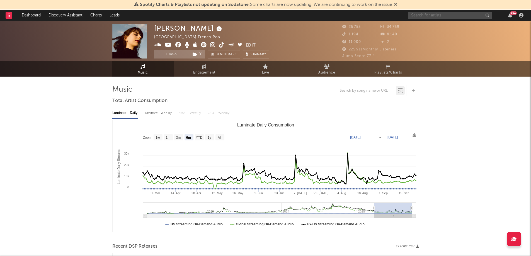
click at [433, 16] on input "text" at bounding box center [450, 15] width 84 height 7
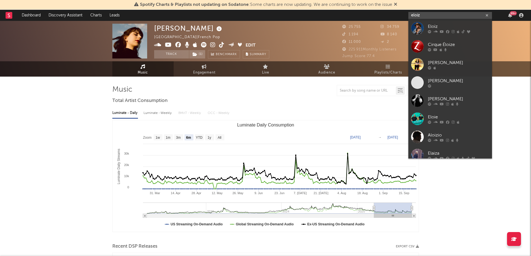
type input "eloiz"
click at [415, 28] on div at bounding box center [417, 28] width 13 height 13
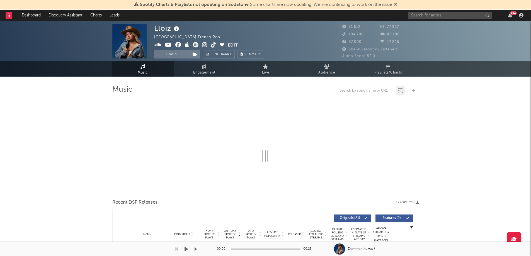
select select "6m"
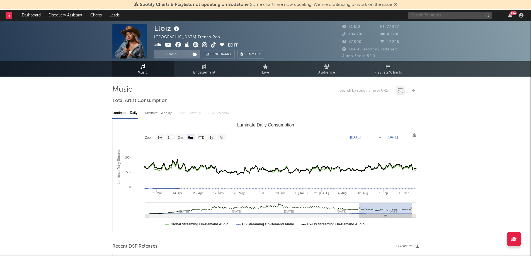
click at [436, 12] on input "text" at bounding box center [450, 15] width 84 height 7
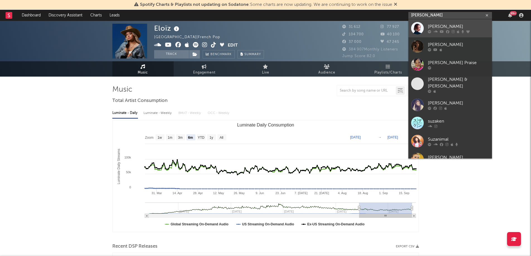
type input "[PERSON_NAME]"
click at [419, 21] on link "[PERSON_NAME]" at bounding box center [450, 28] width 84 height 18
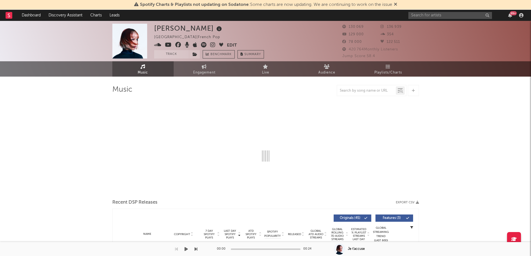
select select "6m"
